Goal: Information Seeking & Learning: Learn about a topic

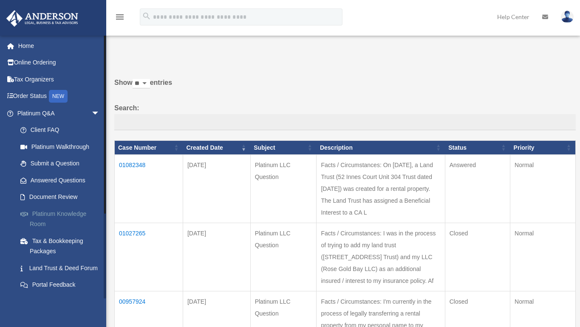
click at [58, 214] on link "Platinum Knowledge Room" at bounding box center [62, 219] width 101 height 27
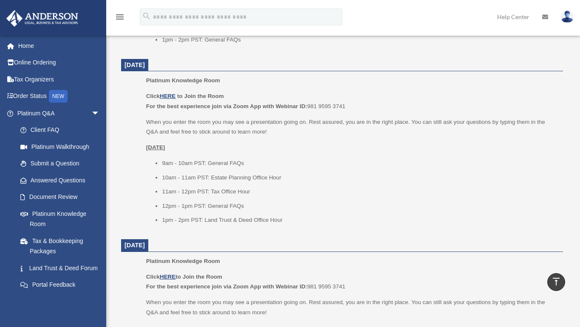
scroll to position [505, 0]
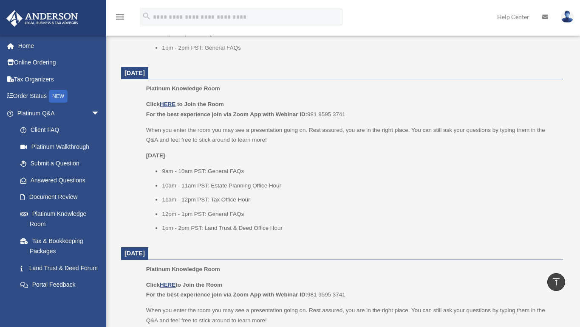
click at [238, 226] on li "1pm - 2pm PST: Land Trust & Deed Office Hour" at bounding box center [359, 228] width 395 height 10
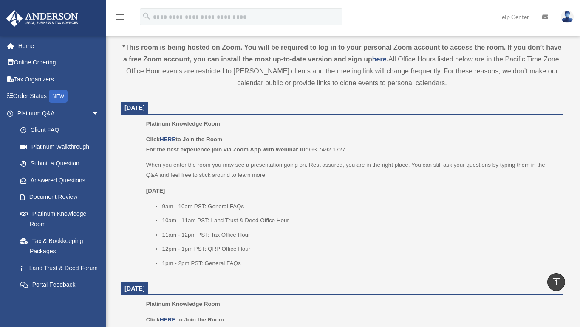
scroll to position [287, 0]
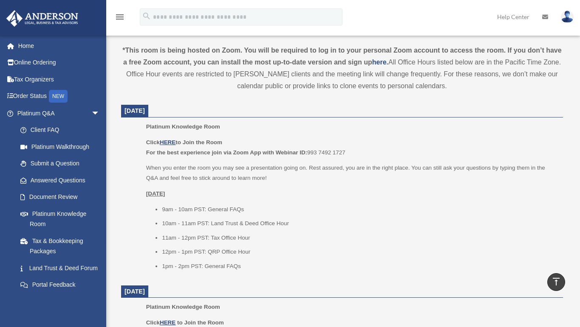
click at [215, 265] on li "1pm - 2pm PST: General FAQs" at bounding box center [359, 267] width 395 height 10
click at [231, 263] on li "1pm - 2pm PST: General FAQs" at bounding box center [359, 267] width 395 height 10
drag, startPoint x: 242, startPoint y: 266, endPoint x: 155, endPoint y: 263, distance: 86.7
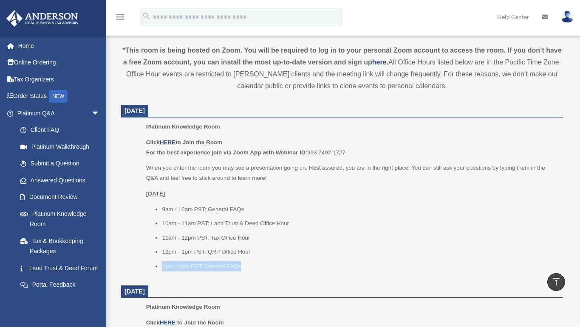
click at [162, 263] on li "1pm - 2pm PST: General FAQs" at bounding box center [359, 267] width 395 height 10
click at [213, 219] on li "10am - 11am PST: Land Trust & Deed Office Hour" at bounding box center [359, 224] width 395 height 10
click at [214, 219] on li "10am - 11am PST: Land Trust & Deed Office Hour" at bounding box center [359, 224] width 395 height 10
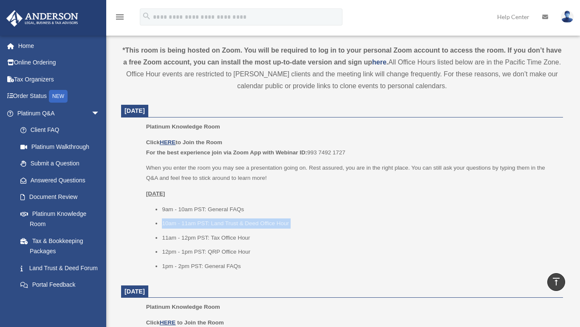
click at [214, 219] on li "10am - 11am PST: Land Trust & Deed Office Hour" at bounding box center [359, 224] width 395 height 10
click at [206, 269] on li "1pm - 2pm PST: General FAQs" at bounding box center [359, 267] width 395 height 10
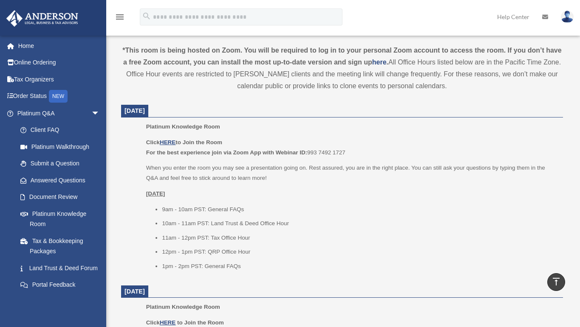
click at [206, 265] on li "1pm - 2pm PST: General FAQs" at bounding box center [359, 267] width 395 height 10
click at [210, 264] on li "1pm - 2pm PST: General FAQs" at bounding box center [359, 267] width 395 height 10
click at [220, 223] on li "10am - 11am PST: Land Trust & Deed Office Hour" at bounding box center [359, 224] width 395 height 10
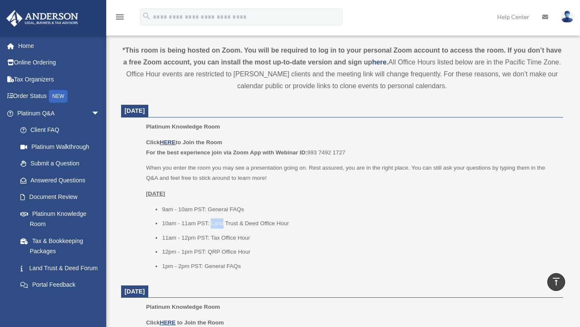
click at [220, 223] on li "10am - 11am PST: Land Trust & Deed Office Hour" at bounding box center [359, 224] width 395 height 10
click at [220, 222] on li "10am - 11am PST: Land Trust & Deed Office Hour" at bounding box center [359, 224] width 395 height 10
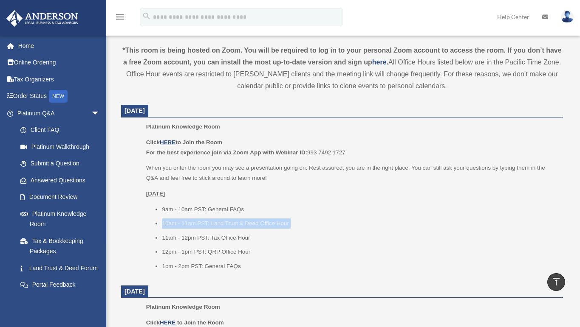
click at [220, 222] on li "10am - 11am PST: Land Trust & Deed Office Hour" at bounding box center [359, 224] width 395 height 10
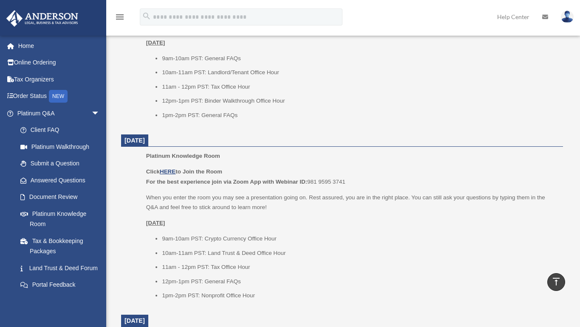
scroll to position [828, 0]
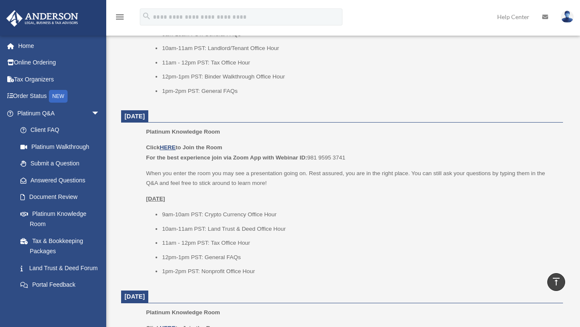
click at [247, 224] on li "10am-11am PST: Land Trust & Deed Office Hour" at bounding box center [359, 229] width 395 height 10
click at [244, 224] on li "10am-11am PST: Land Trust & Deed Office Hour" at bounding box center [359, 229] width 395 height 10
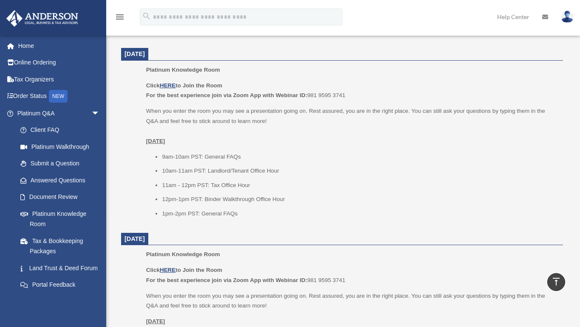
scroll to position [705, 0]
click at [239, 168] on li "10am-11am PST: Landlord/Tenant Office Hour" at bounding box center [359, 171] width 395 height 10
click at [226, 167] on li "10am-11am PST: Landlord/Tenant Office Hour" at bounding box center [359, 171] width 395 height 10
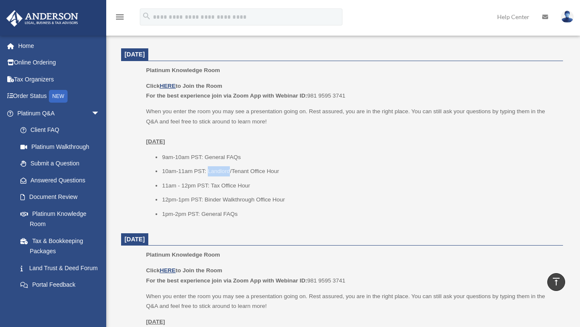
click at [226, 167] on li "10am-11am PST: Landlord/Tenant Office Hour" at bounding box center [359, 171] width 395 height 10
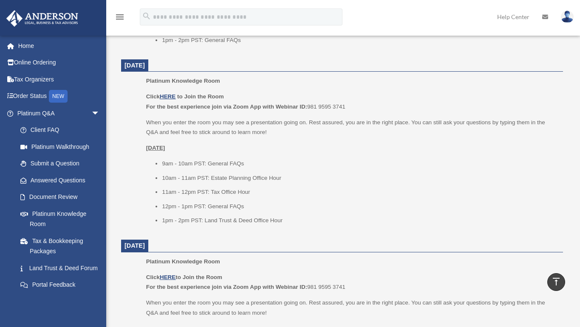
scroll to position [508, 0]
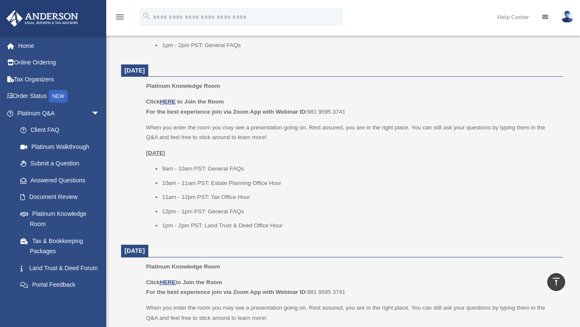
click at [216, 222] on li "1pm - 2pm PST: Land Trust & Deed Office Hour" at bounding box center [359, 226] width 395 height 10
click at [221, 222] on li "1pm - 2pm PST: Land Trust & Deed Office Hour" at bounding box center [359, 226] width 395 height 10
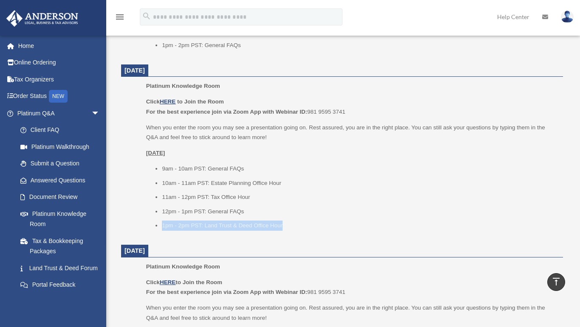
click at [221, 222] on li "1pm - 2pm PST: Land Trust & Deed Office Hour" at bounding box center [359, 226] width 395 height 10
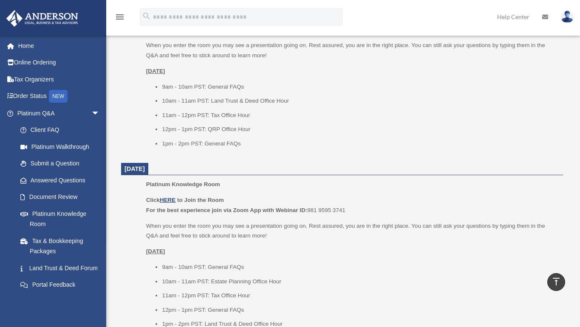
scroll to position [413, 0]
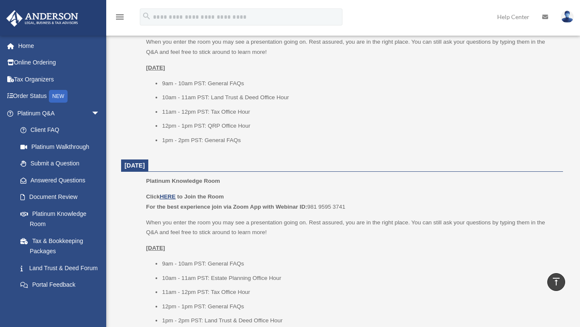
click at [216, 139] on li "1pm - 2pm PST: General FAQs" at bounding box center [359, 140] width 395 height 10
click at [219, 140] on li "1pm - 2pm PST: General FAQs" at bounding box center [359, 140] width 395 height 10
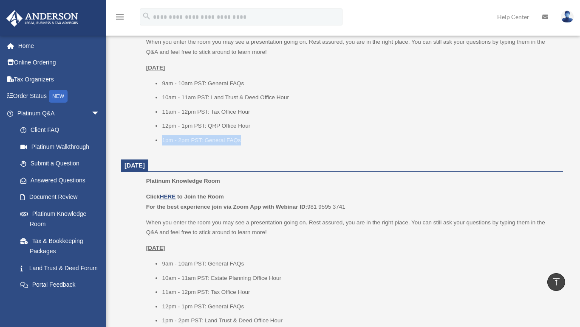
click at [219, 140] on li "1pm - 2pm PST: General FAQs" at bounding box center [359, 140] width 395 height 10
click at [215, 318] on li "1pm - 2pm PST: Land Trust & Deed Office Hour" at bounding box center [359, 321] width 395 height 10
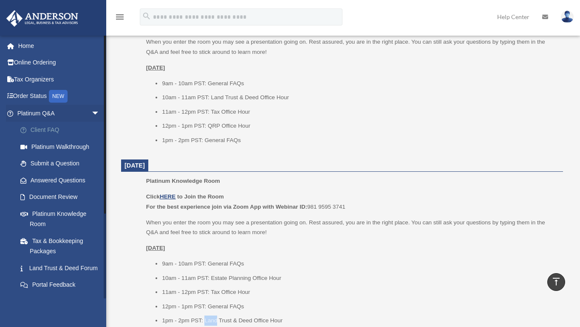
click at [215, 318] on li "1pm - 2pm PST: Land Trust & Deed Office Hour" at bounding box center [359, 321] width 395 height 10
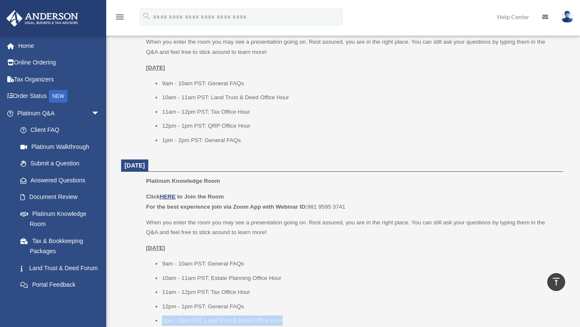
click at [216, 316] on li "1pm - 2pm PST: Land Trust & Deed Office Hour" at bounding box center [359, 321] width 395 height 10
drag, startPoint x: 282, startPoint y: 318, endPoint x: 161, endPoint y: 316, distance: 120.6
click at [161, 316] on ul "9am - 10am PST: General FAQs 10am - 11am PST: Estate Planning Office Hour 11am …" at bounding box center [351, 292] width 411 height 67
copy li "1pm - 2pm PST: Land Trust & Deed Office Hour"
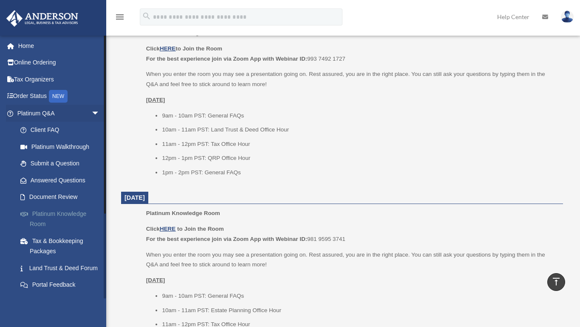
scroll to position [382, 0]
click at [226, 168] on li "1pm - 2pm PST: General FAQs" at bounding box center [359, 171] width 395 height 10
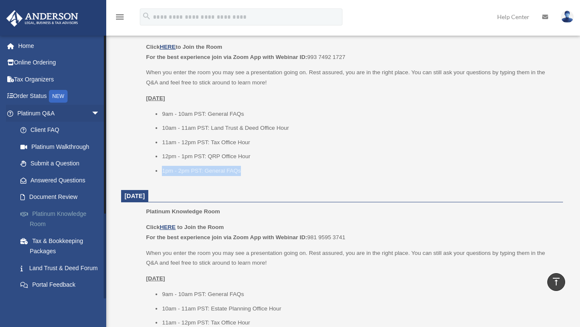
click at [226, 168] on li "1pm - 2pm PST: General FAQs" at bounding box center [359, 171] width 395 height 10
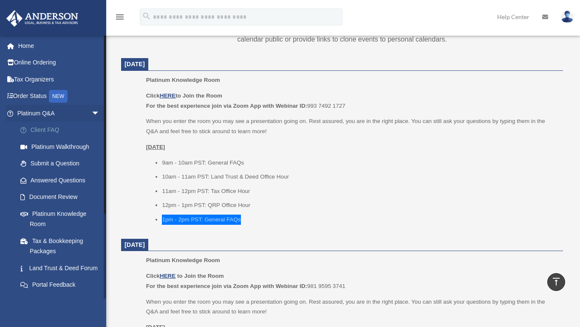
scroll to position [324, 0]
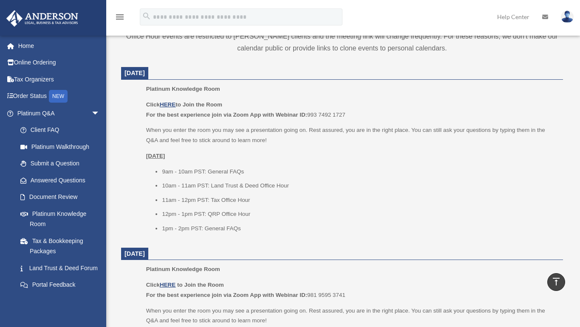
click at [198, 88] on span "Platinum Knowledge Room" at bounding box center [183, 89] width 74 height 6
copy div "Platinum Knowledge Room"
click at [210, 226] on li "1pm - 2pm PST: General FAQs" at bounding box center [359, 229] width 395 height 10
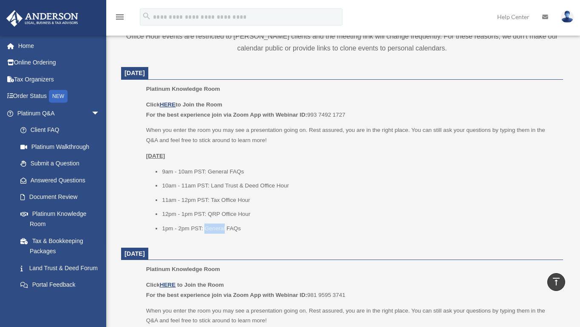
click at [210, 226] on li "1pm - 2pm PST: General FAQs" at bounding box center [359, 229] width 395 height 10
copy dl "1pm - 2pm PST: General FAQs"
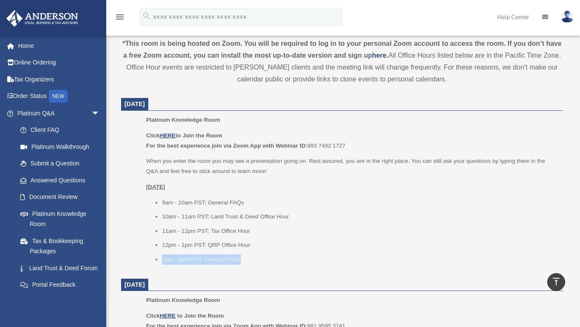
scroll to position [264, 0]
